Goal: Transaction & Acquisition: Subscribe to service/newsletter

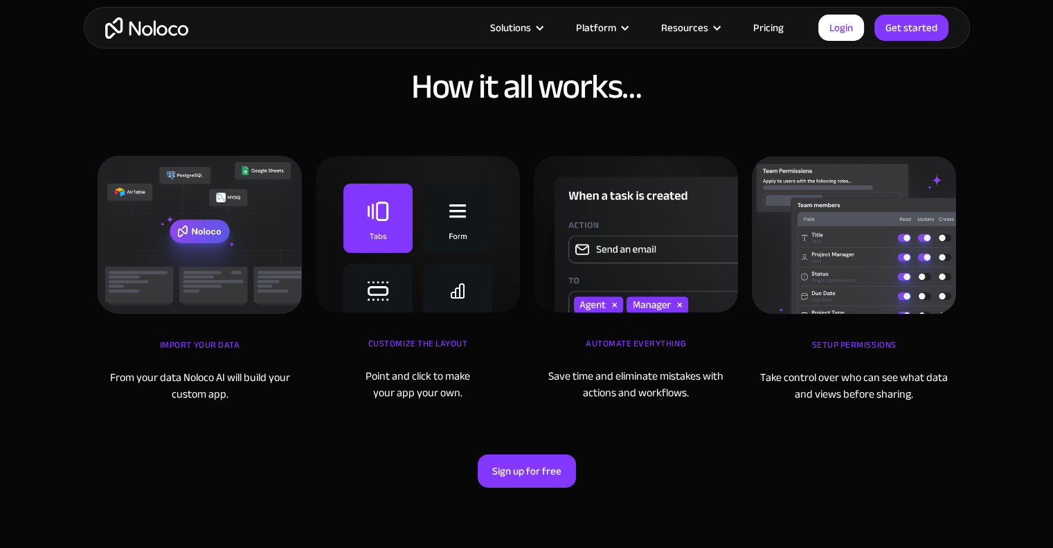
scroll to position [4569, 0]
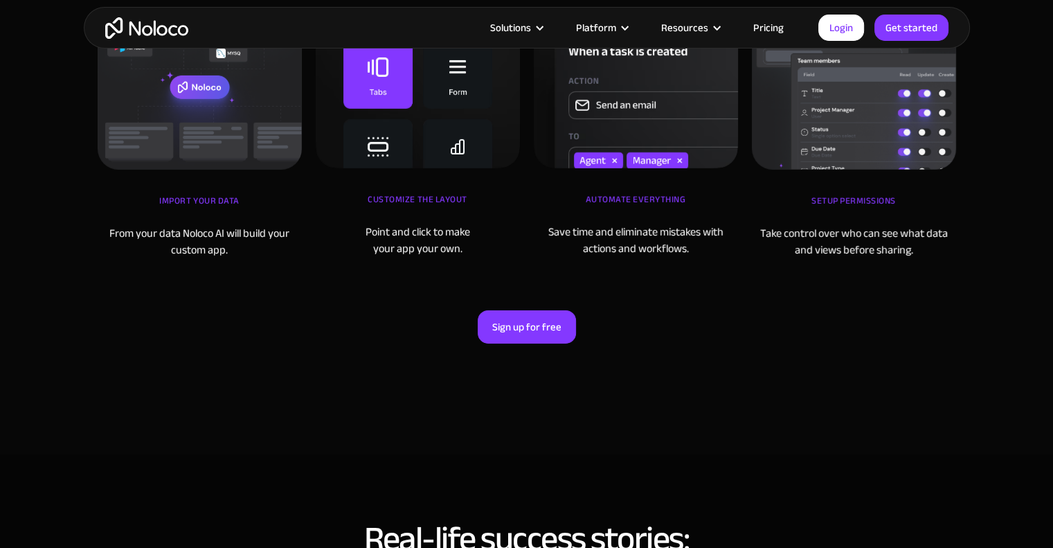
click at [224, 240] on div "From your data Noloco AI will build your custom app." at bounding box center [200, 241] width 204 height 33
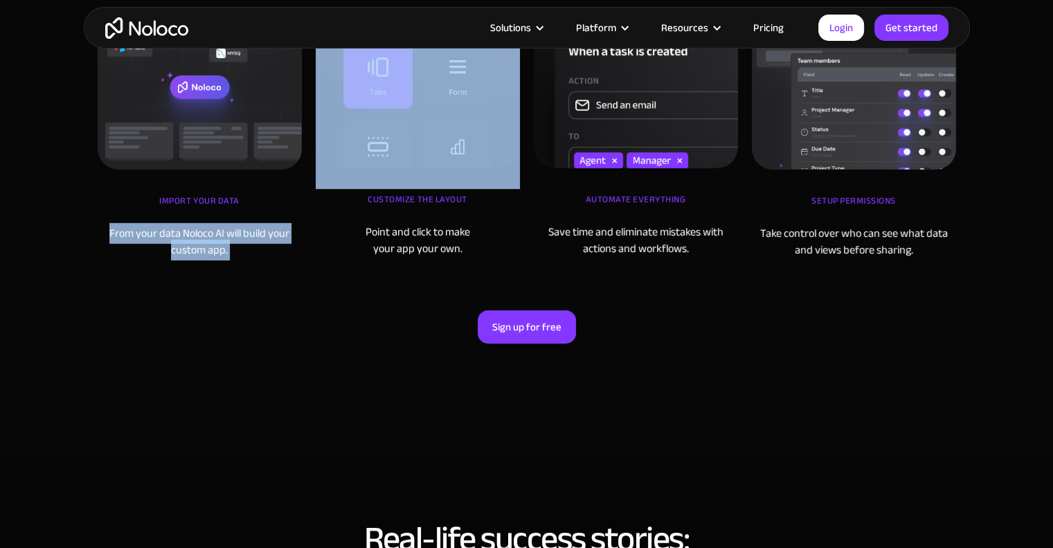
click at [224, 240] on div "From your data Noloco AI will build your custom app." at bounding box center [200, 241] width 204 height 33
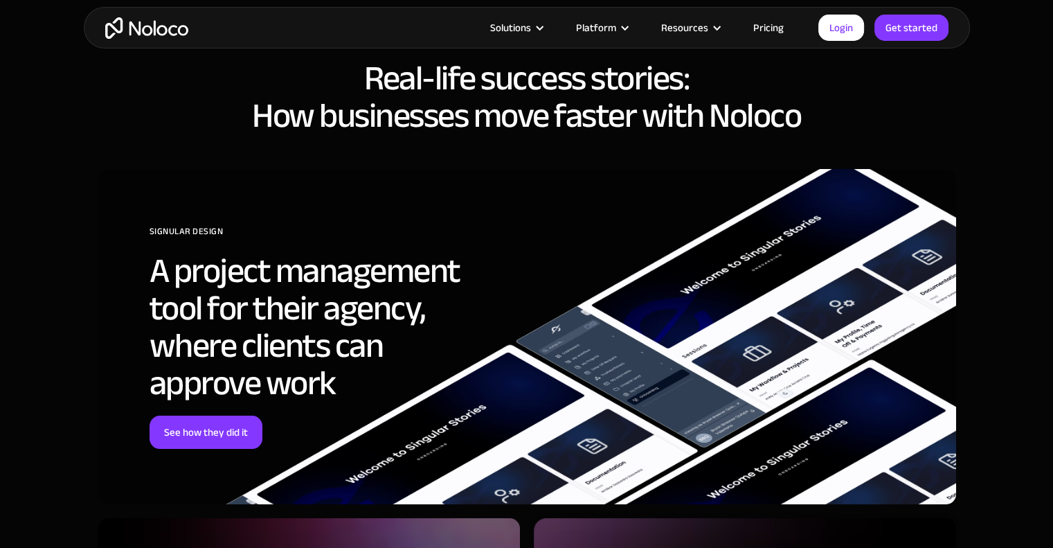
scroll to position [5054, 0]
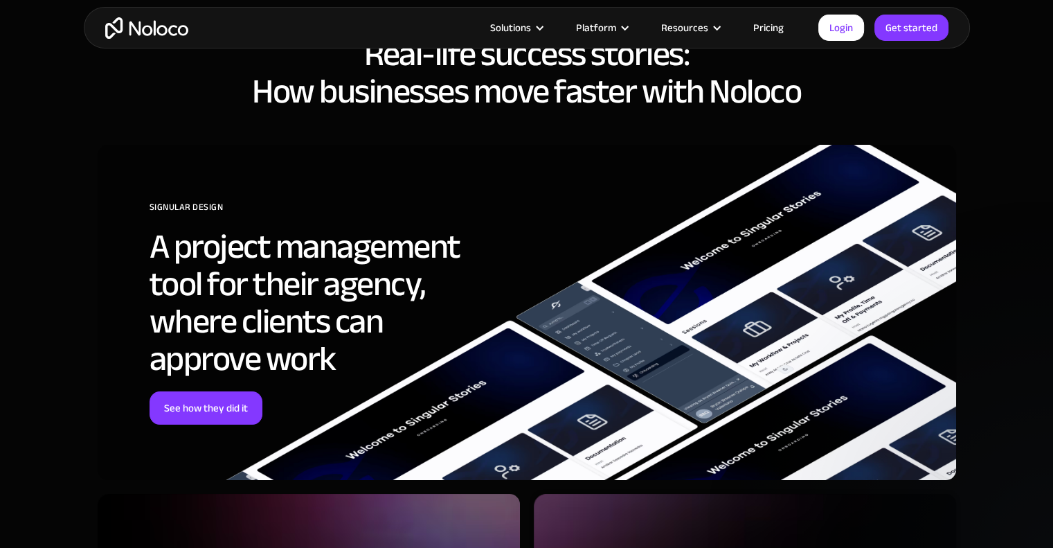
click at [270, 287] on h2 "A project management tool for their agency, where clients can approve work" at bounding box center [325, 303] width 350 height 150
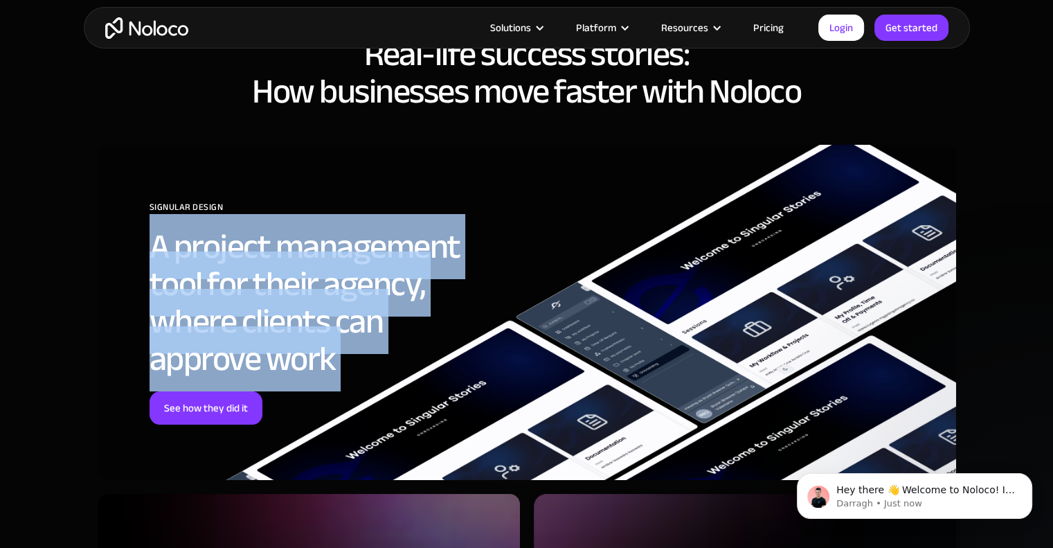
scroll to position [0, 0]
click at [270, 287] on h2 "A project management tool for their agency, where clients can approve work" at bounding box center [325, 303] width 350 height 150
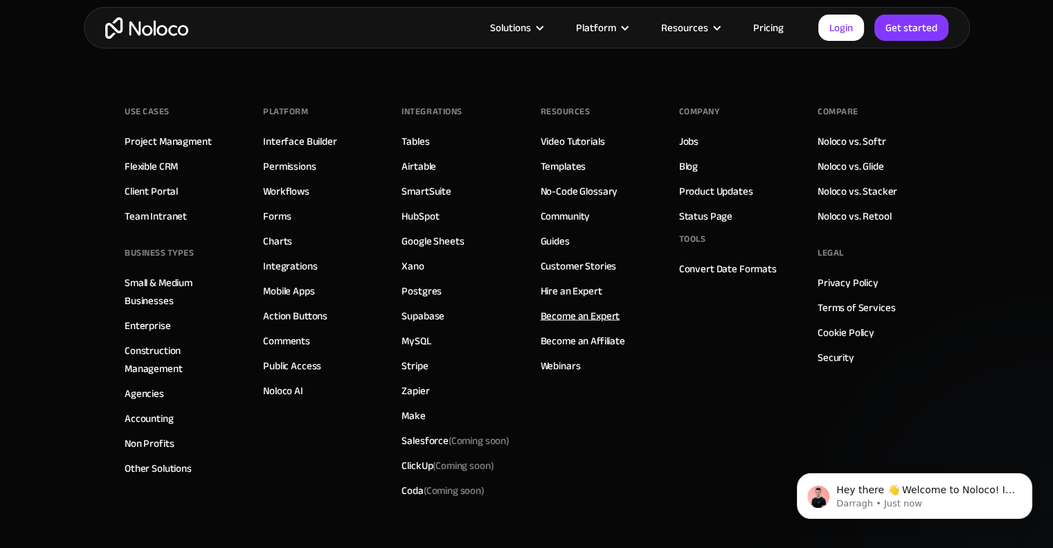
scroll to position [7782, 0]
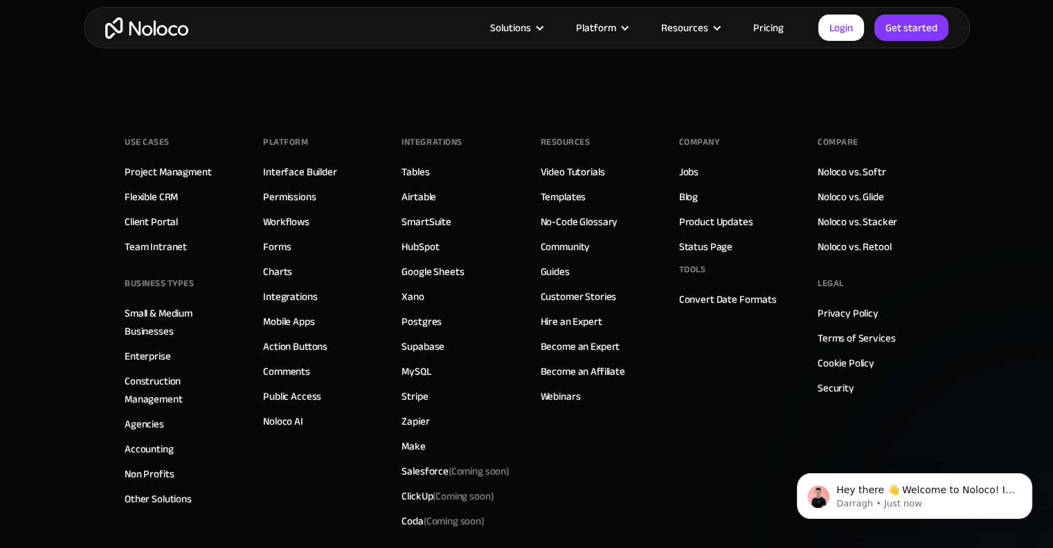
click at [764, 21] on link "Pricing" at bounding box center [768, 28] width 65 height 18
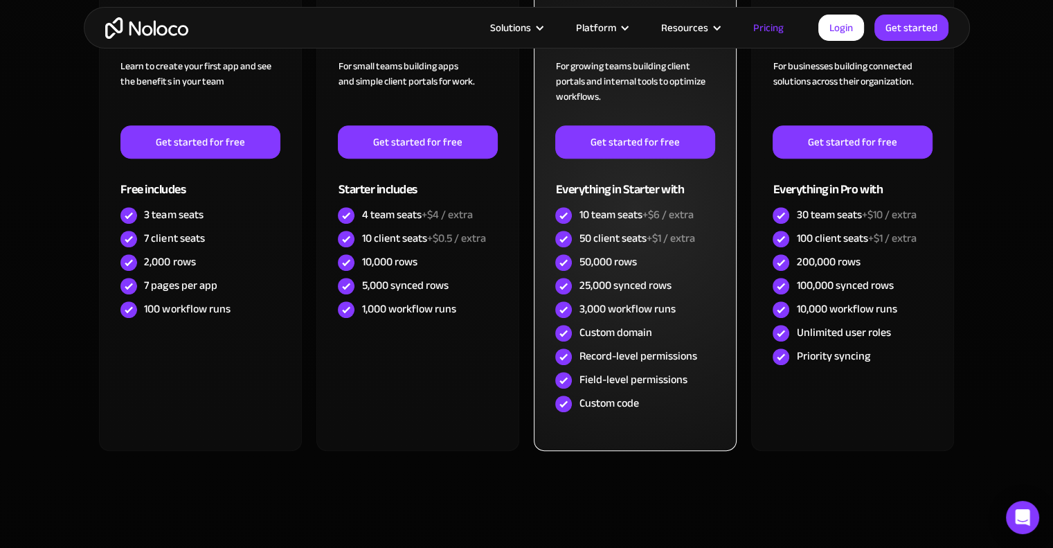
scroll to position [346, 0]
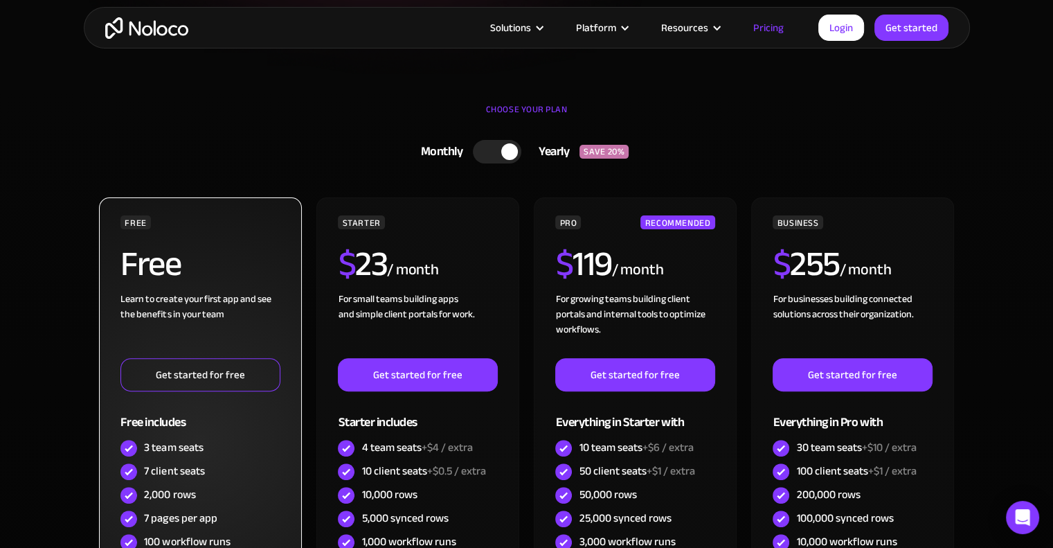
click at [237, 368] on link "Get started for free" at bounding box center [199, 374] width 159 height 33
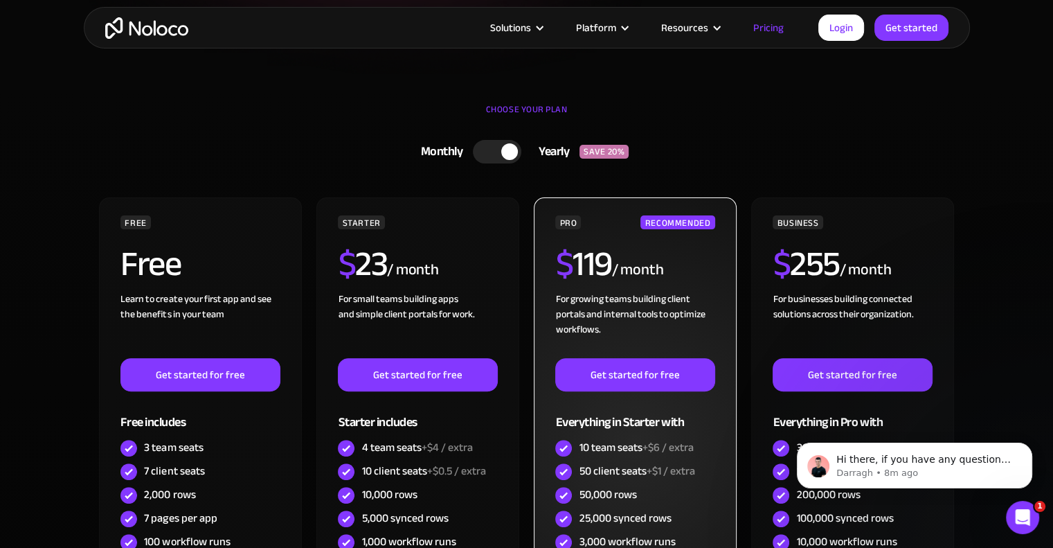
scroll to position [0, 0]
